Goal: Obtain resource: Download file/media

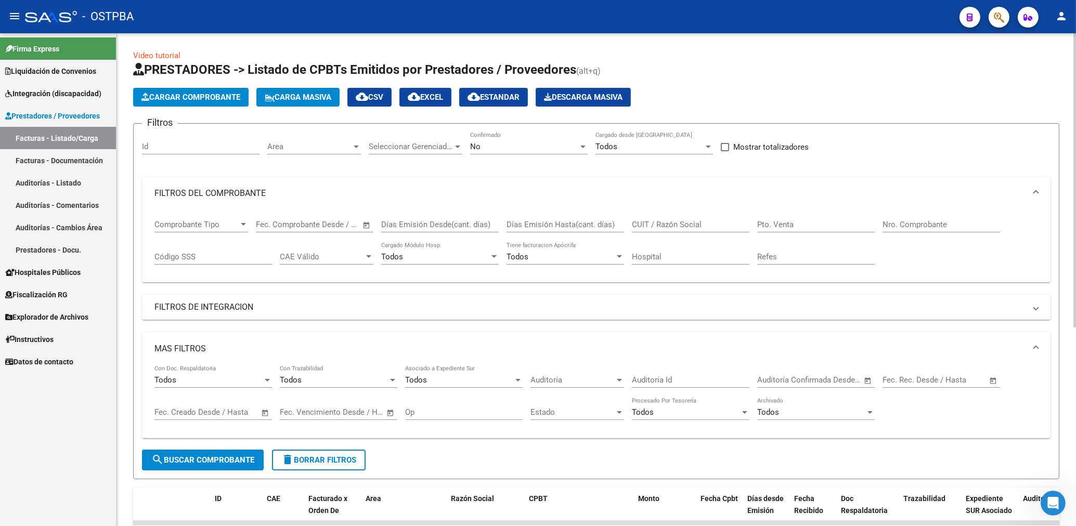
click at [320, 152] on div "Area Area" at bounding box center [314, 143] width 94 height 22
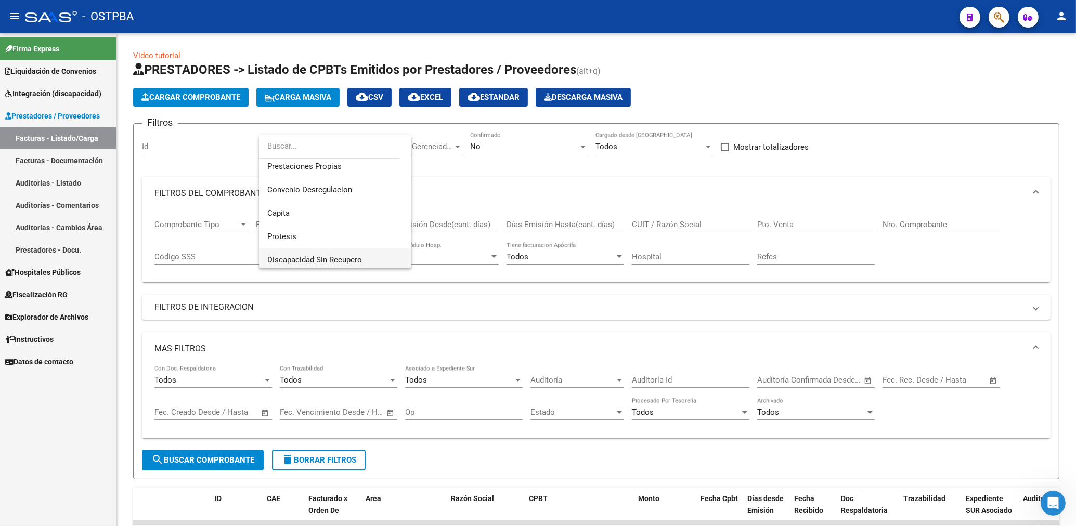
scroll to position [126, 0]
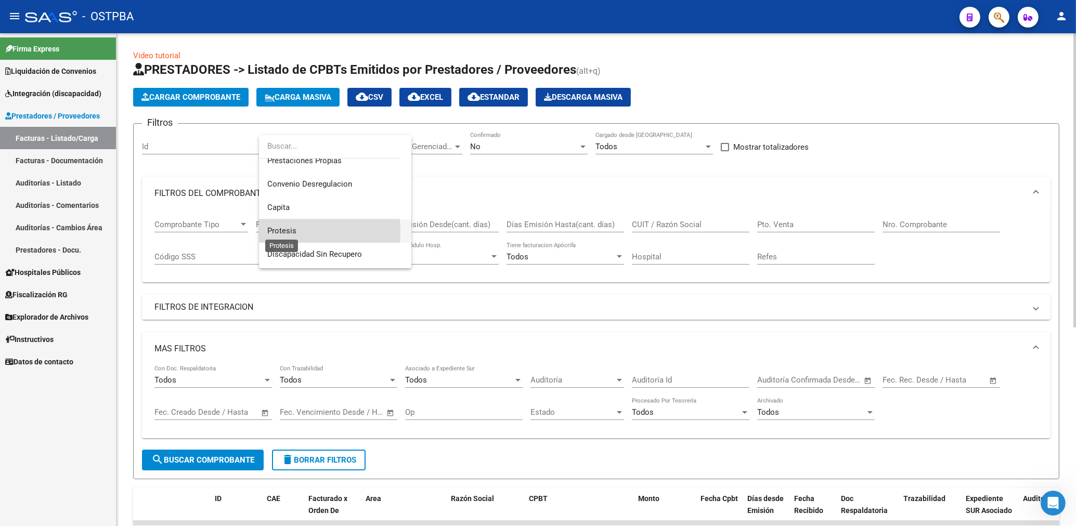
drag, startPoint x: 285, startPoint y: 230, endPoint x: 419, endPoint y: 189, distance: 140.9
click at [288, 230] on span "Protesis" at bounding box center [281, 230] width 29 height 9
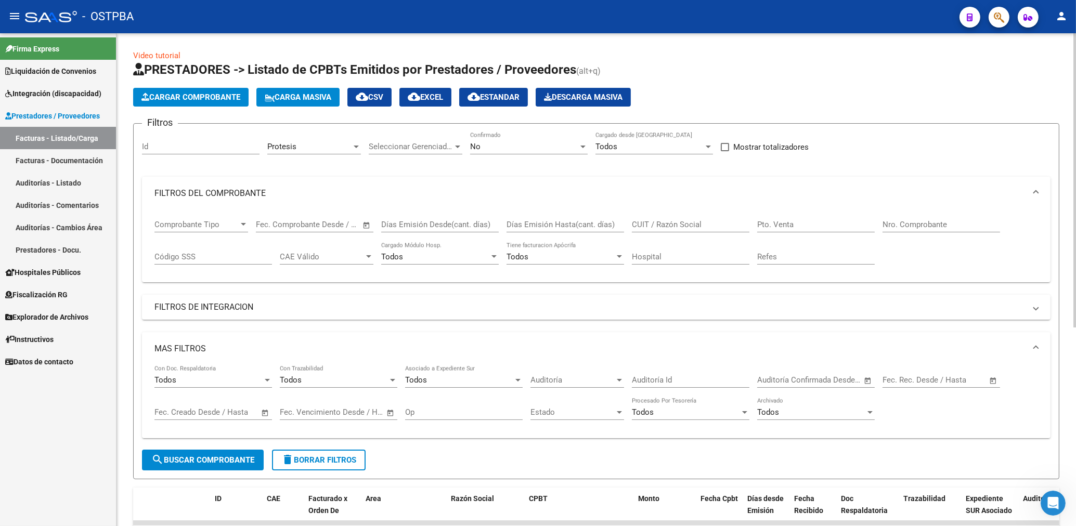
click at [492, 154] on div "No Confirmado" at bounding box center [529, 143] width 118 height 22
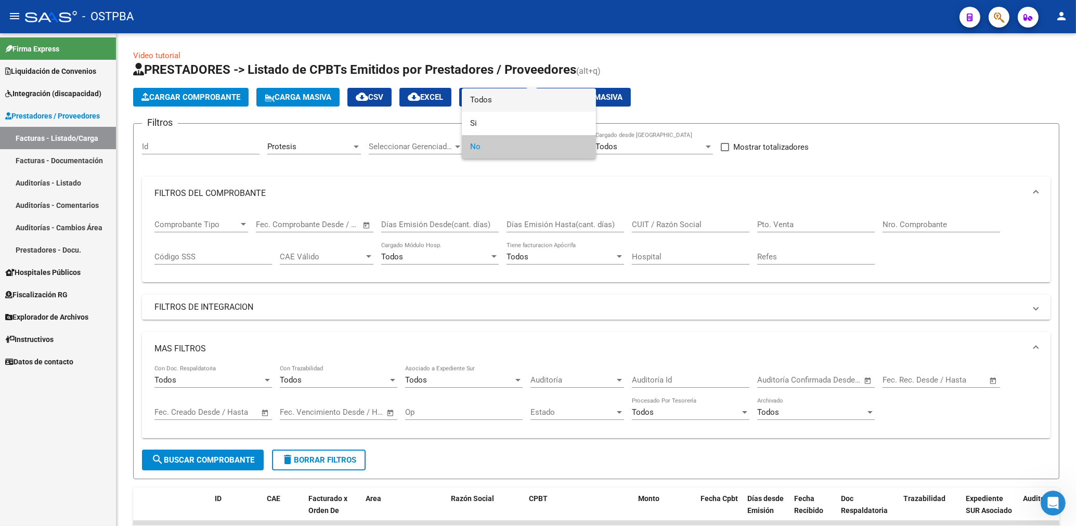
click at [482, 100] on span "Todos" at bounding box center [529, 99] width 118 height 23
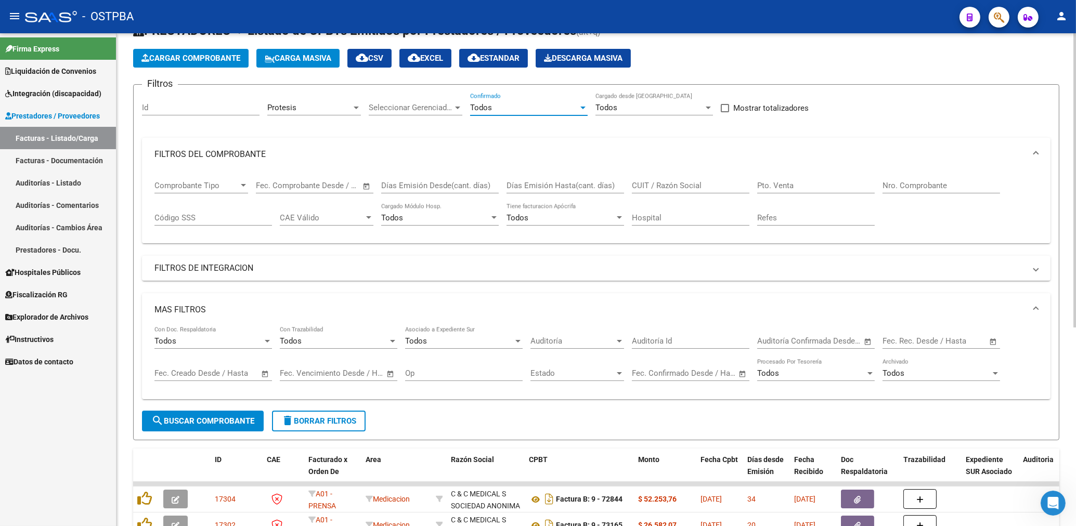
scroll to position [223, 0]
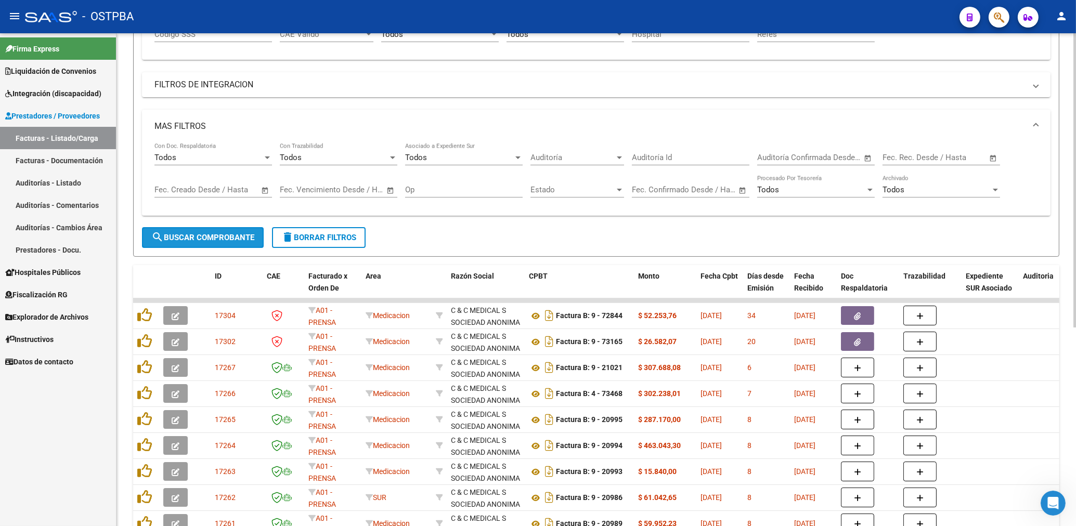
click at [234, 236] on span "search Buscar Comprobante" at bounding box center [202, 237] width 103 height 9
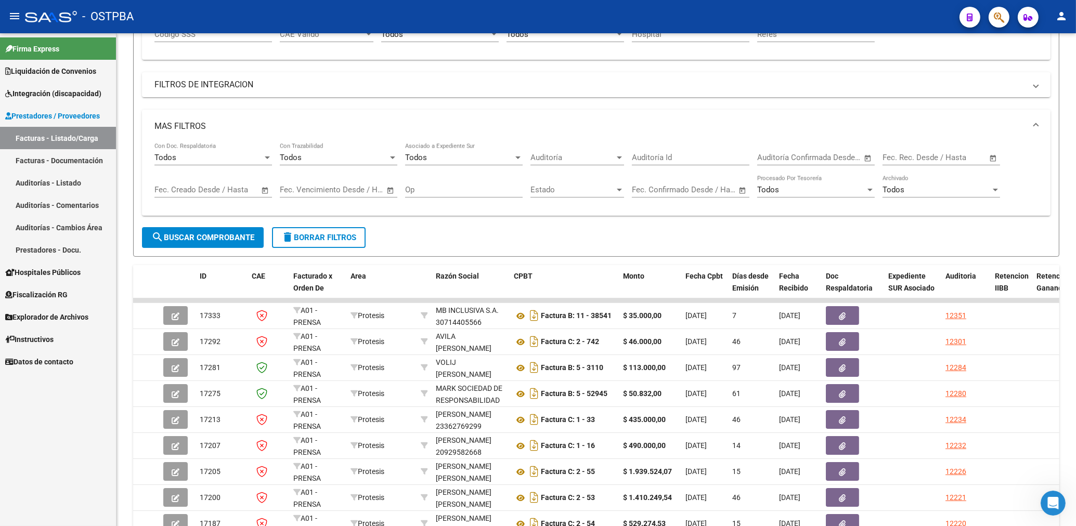
scroll to position [332, 0]
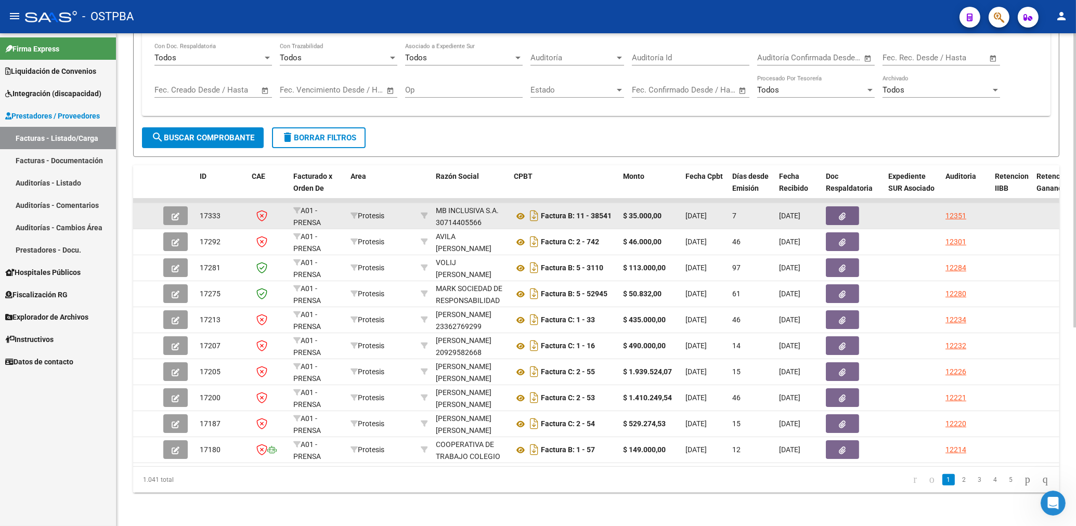
click at [846, 208] on button "button" at bounding box center [842, 216] width 33 height 19
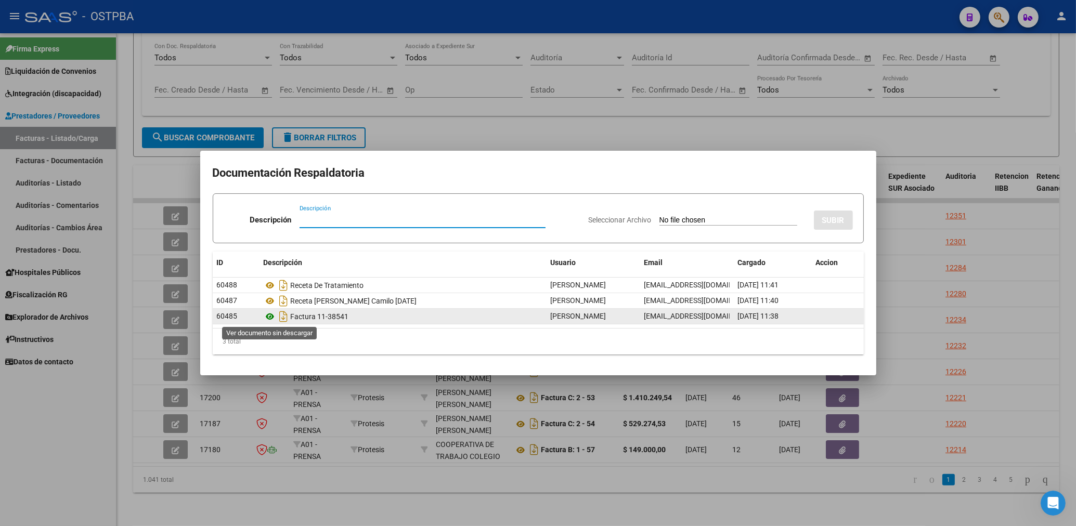
click at [268, 317] on icon at bounding box center [271, 317] width 14 height 12
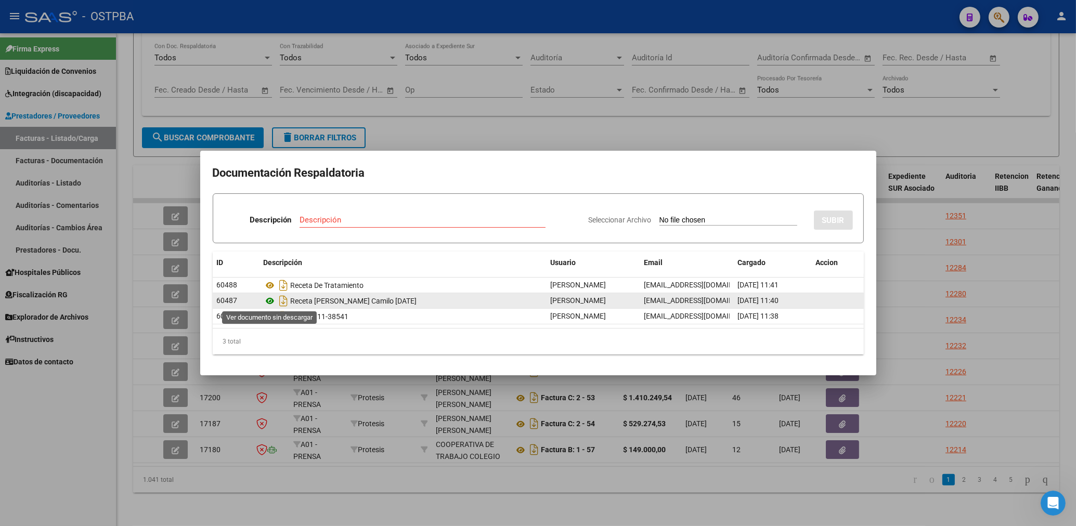
click at [266, 302] on icon at bounding box center [271, 301] width 14 height 12
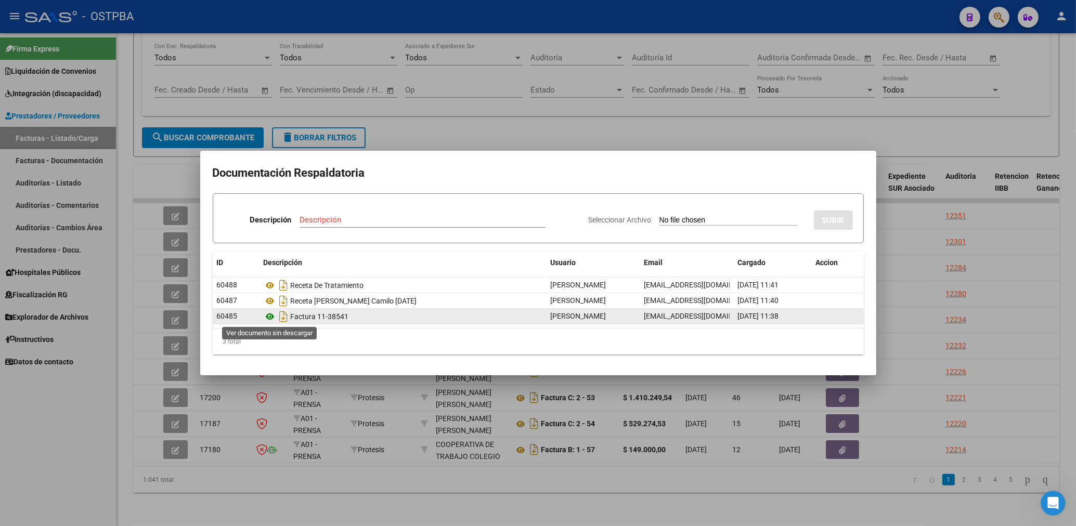
click at [269, 319] on icon at bounding box center [271, 317] width 14 height 12
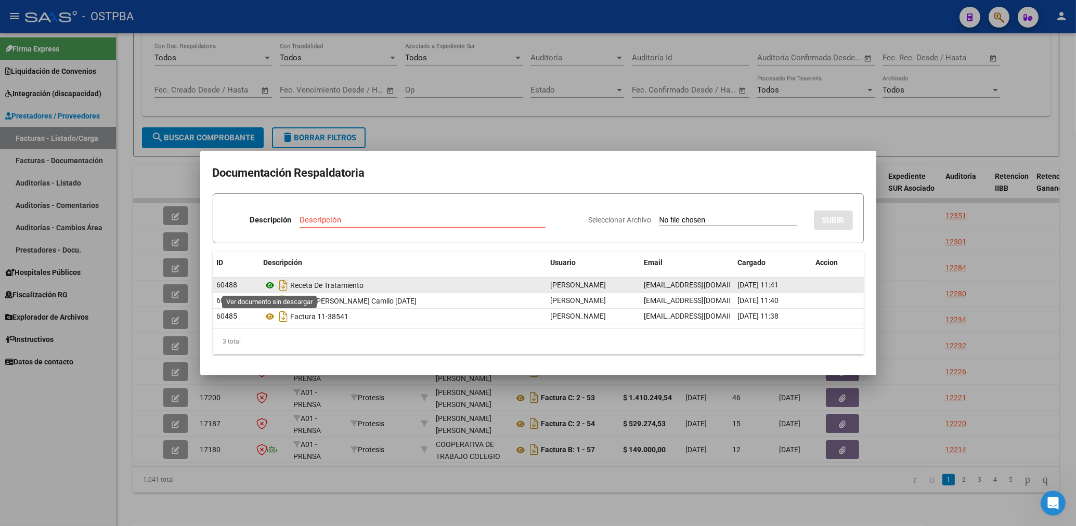
click at [267, 285] on icon at bounding box center [271, 285] width 14 height 12
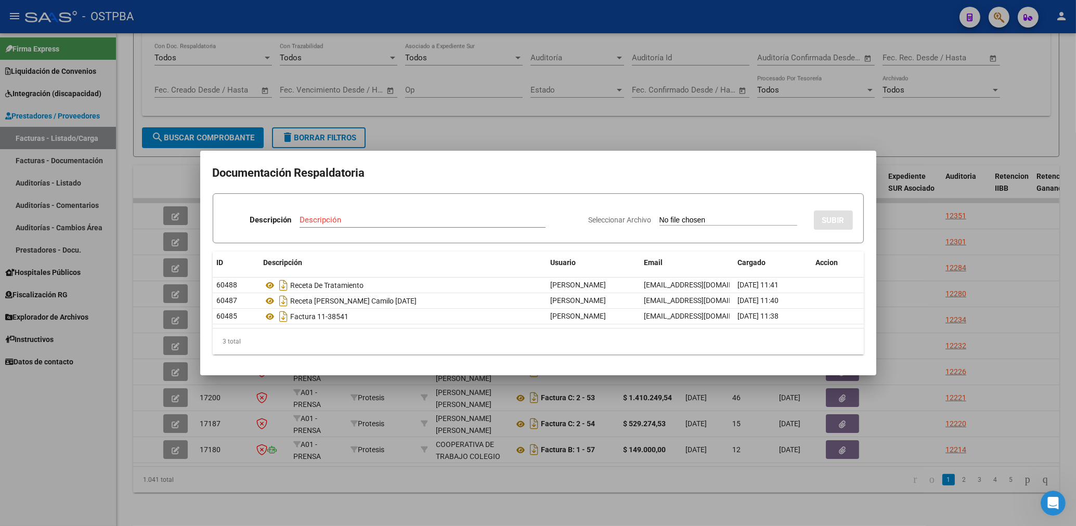
click at [504, 130] on div at bounding box center [538, 263] width 1076 height 526
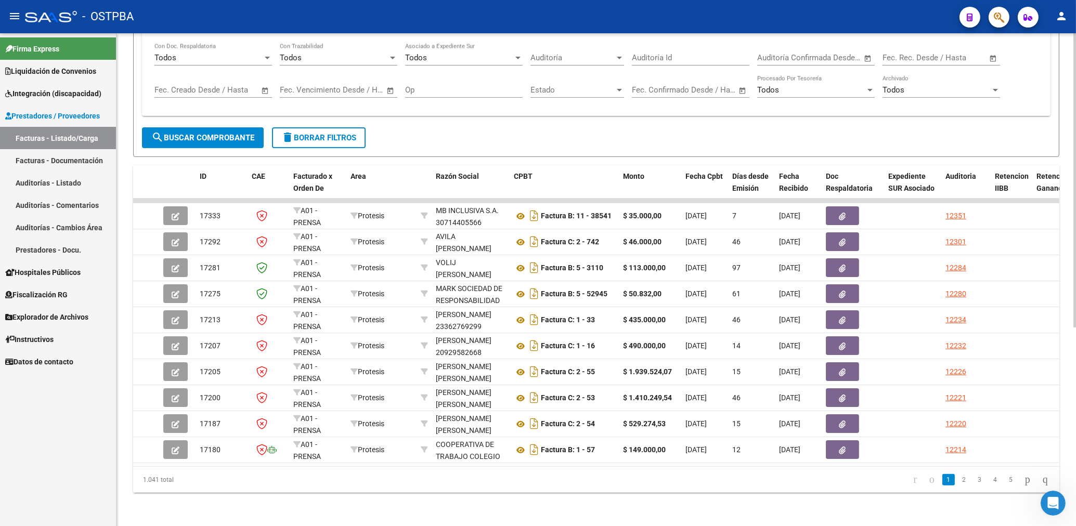
click at [243, 136] on button "search Buscar Comprobante" at bounding box center [203, 137] width 122 height 21
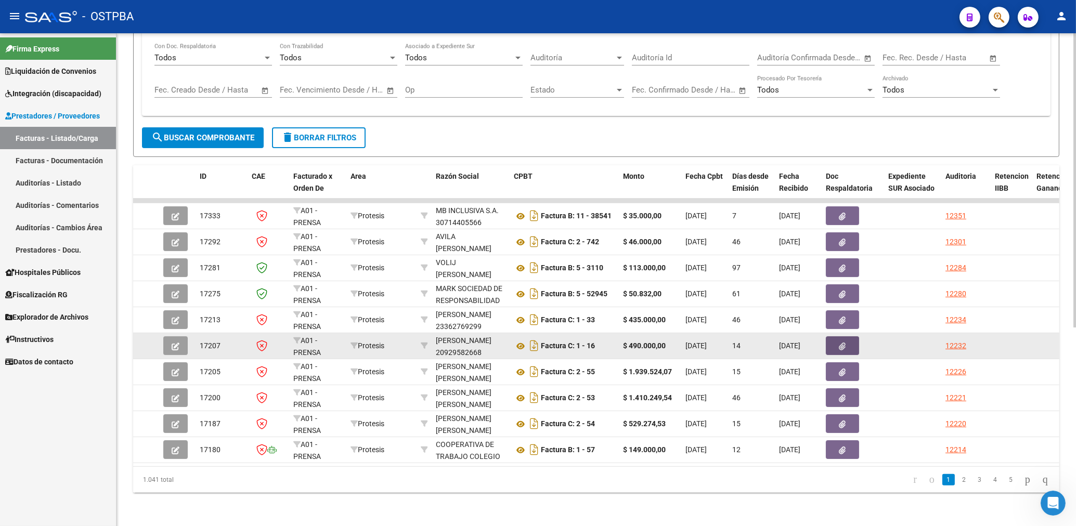
click at [850, 337] on button "button" at bounding box center [842, 346] width 33 height 19
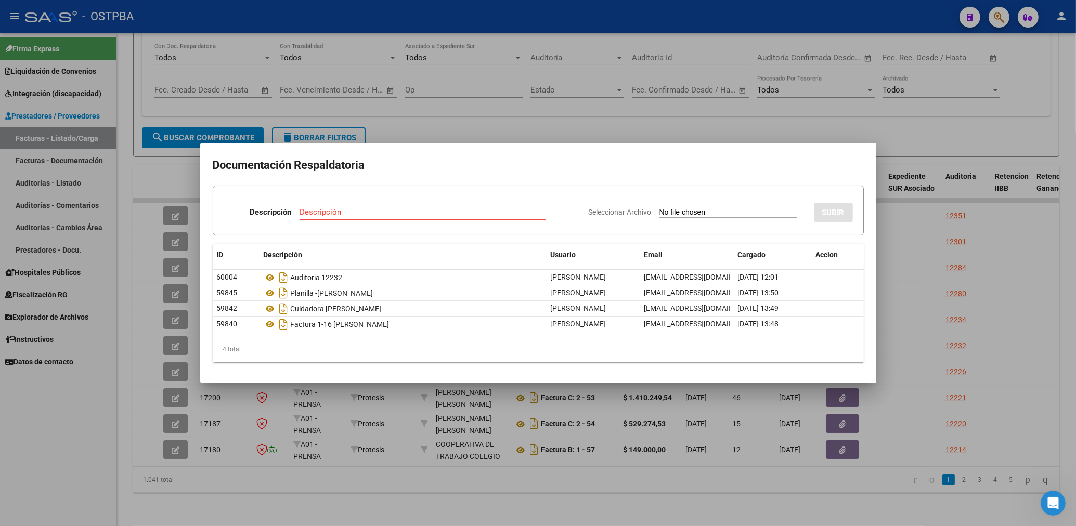
click at [504, 124] on div at bounding box center [538, 263] width 1076 height 526
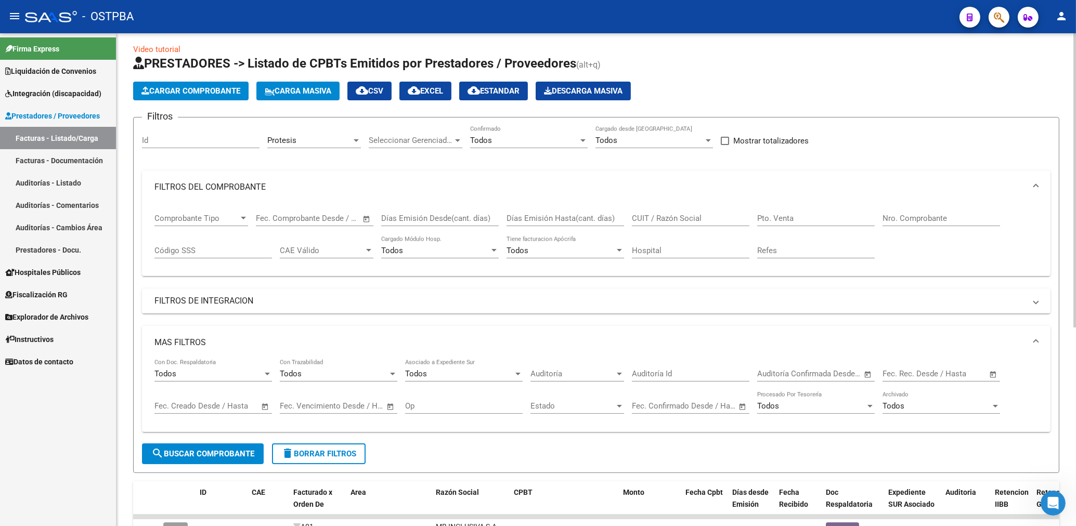
scroll to position [0, 0]
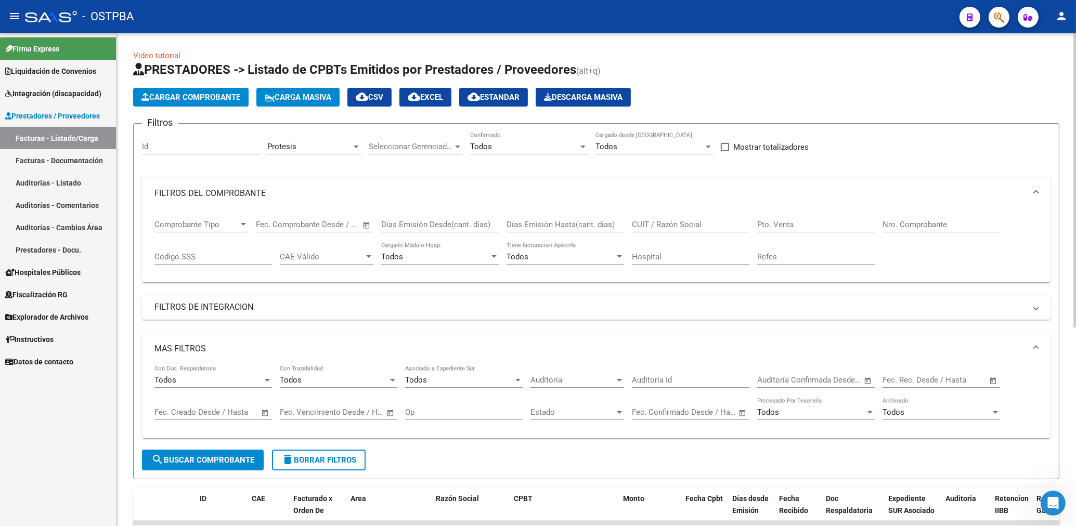
click at [318, 141] on div "Protesis Area" at bounding box center [314, 143] width 94 height 22
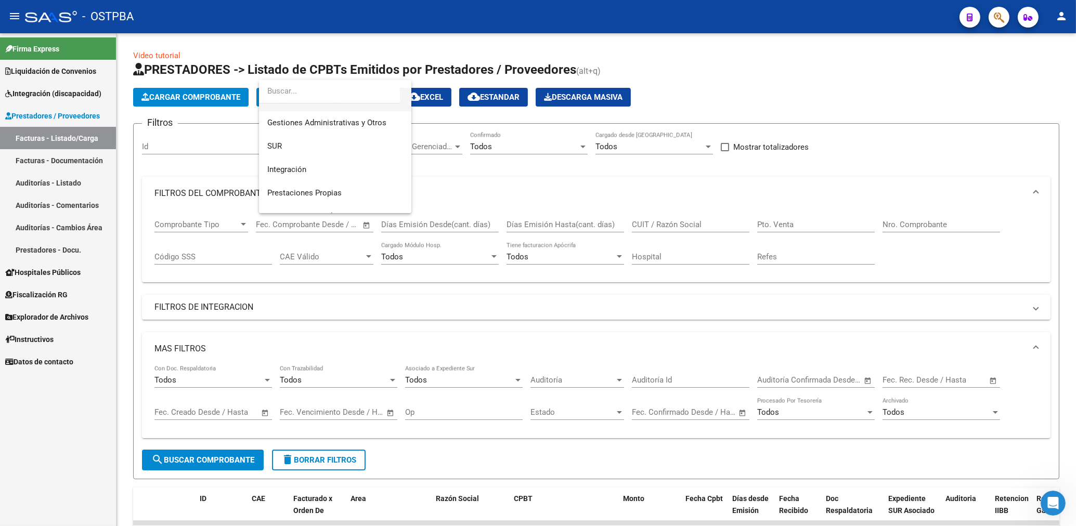
scroll to position [12, 0]
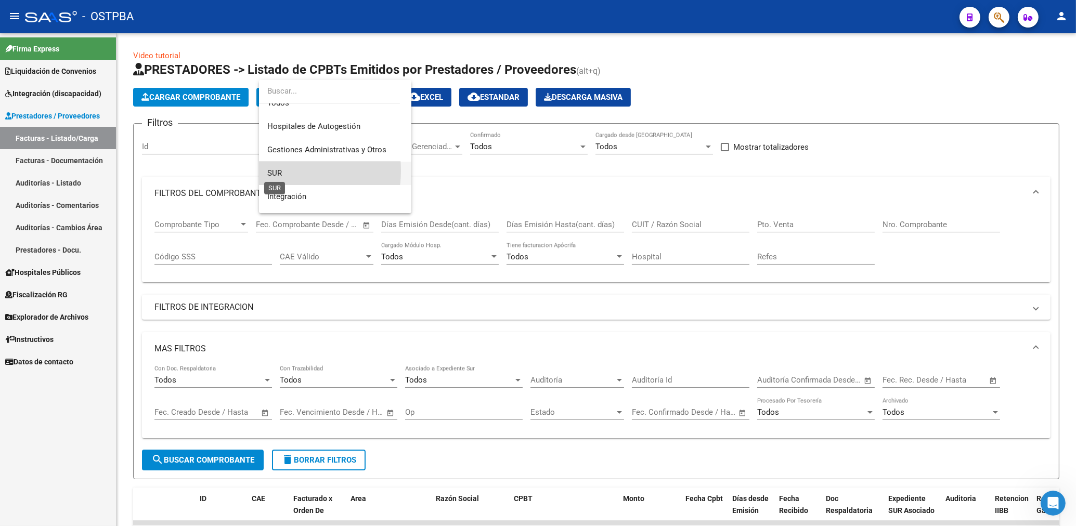
click at [270, 170] on span "SUR" at bounding box center [274, 173] width 15 height 9
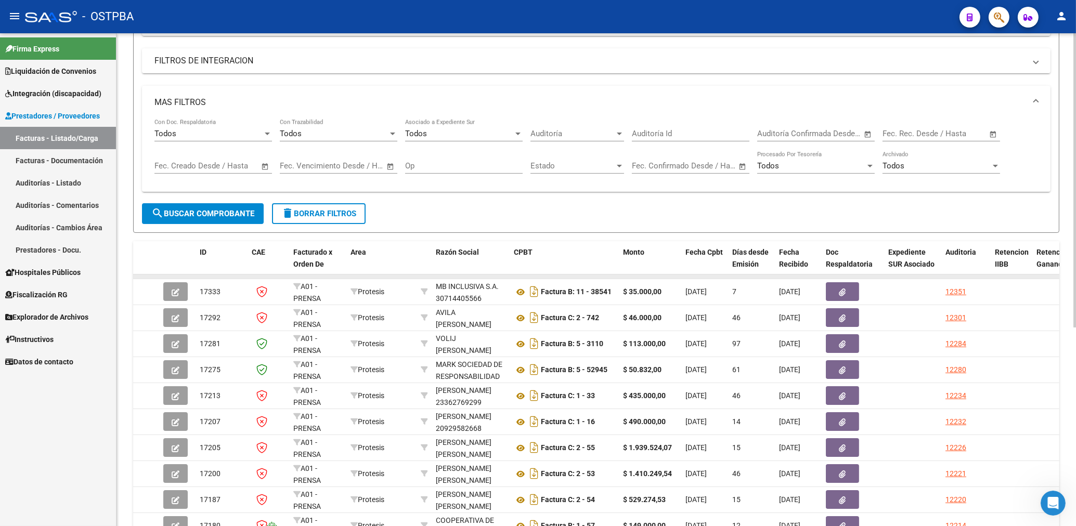
scroll to position [332, 0]
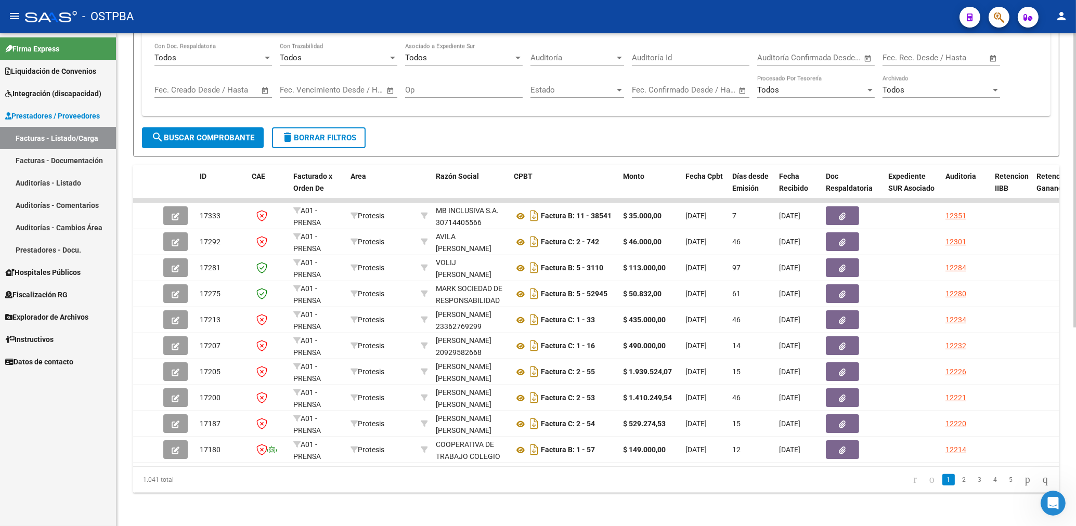
click at [230, 133] on span "search Buscar Comprobante" at bounding box center [202, 137] width 103 height 9
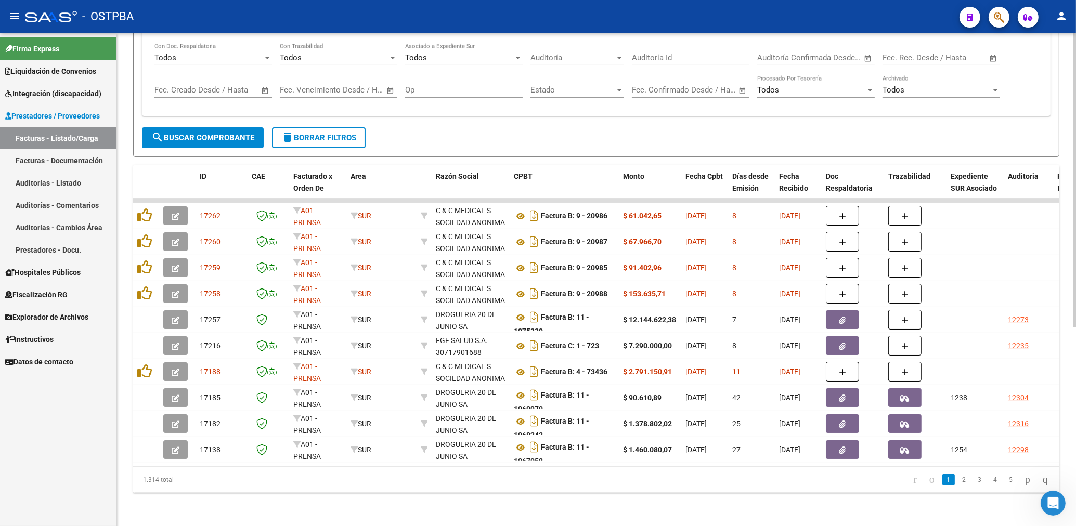
click at [231, 133] on span "search Buscar Comprobante" at bounding box center [202, 137] width 103 height 9
